Goal: Navigation & Orientation: Find specific page/section

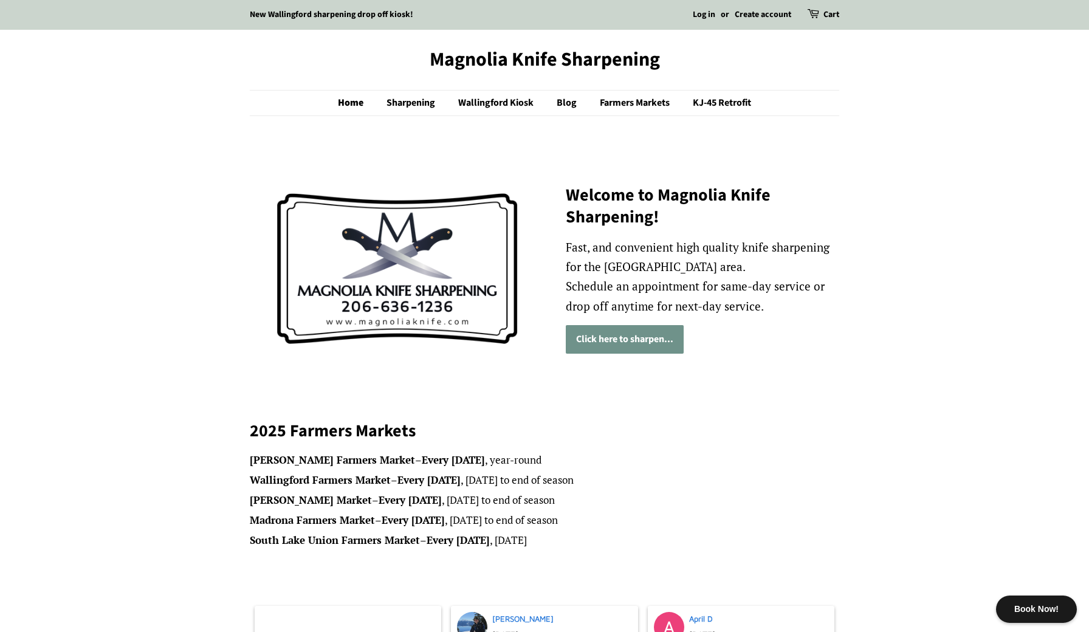
click at [621, 338] on link "Click here to sharpen..." at bounding box center [625, 339] width 118 height 29
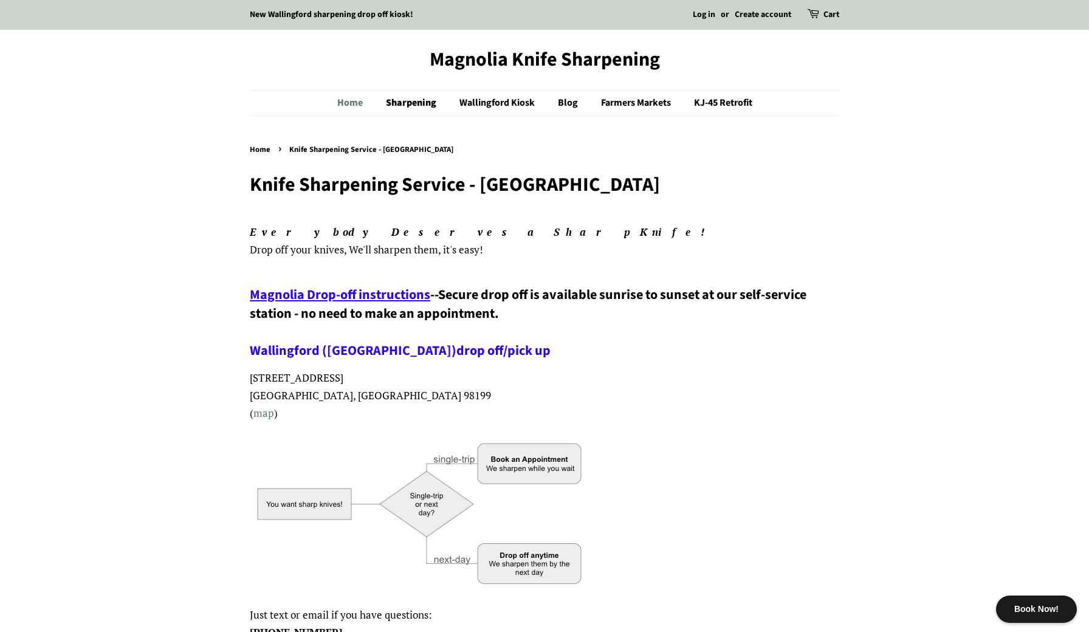
click at [351, 100] on link "Home" at bounding box center [356, 103] width 38 height 25
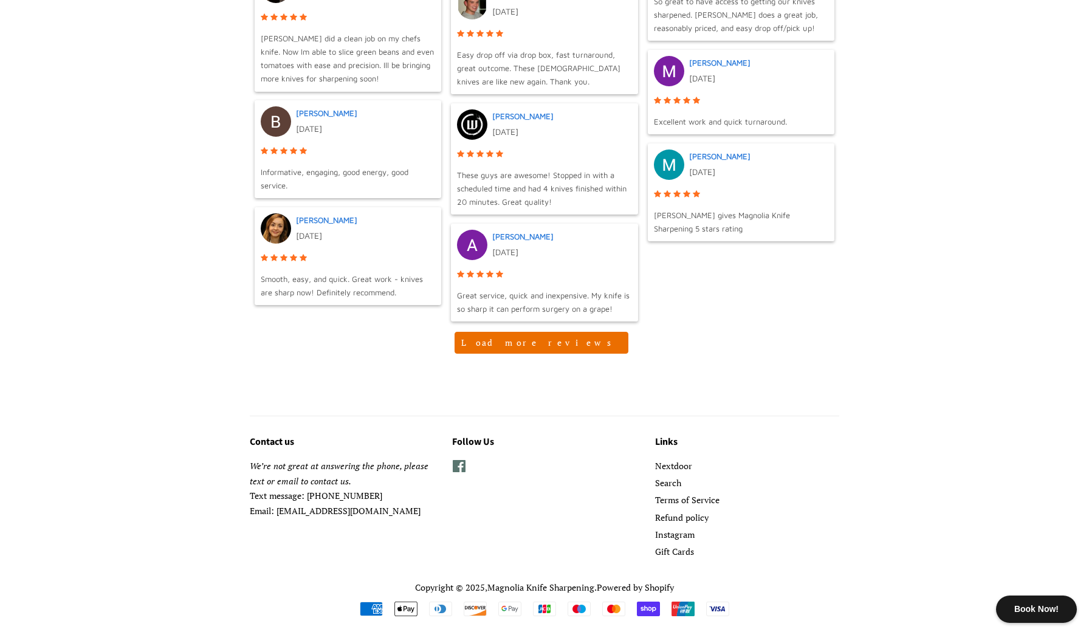
scroll to position [1197, 0]
click at [683, 529] on link "Instagram" at bounding box center [674, 535] width 39 height 12
